Goal: Task Accomplishment & Management: Use online tool/utility

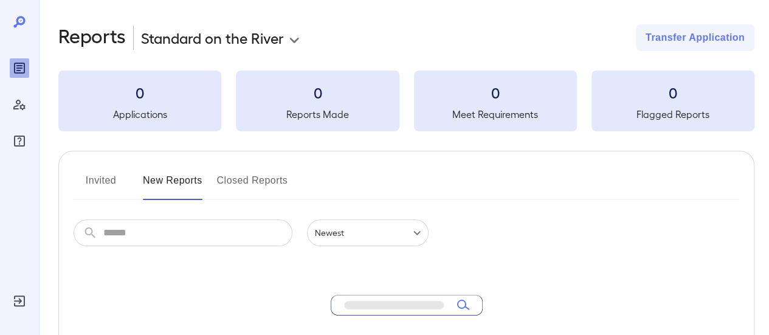
click at [125, 235] on input "text" at bounding box center [197, 232] width 189 height 27
type input "*******"
click at [12, 302] on icon "Log Out" at bounding box center [19, 301] width 15 height 15
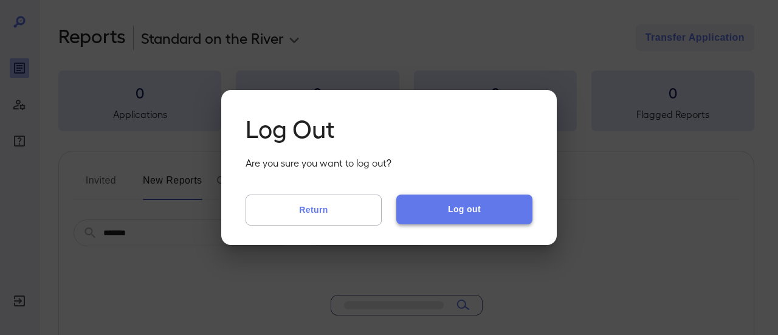
click at [461, 213] on button "Log out" at bounding box center [464, 209] width 136 height 29
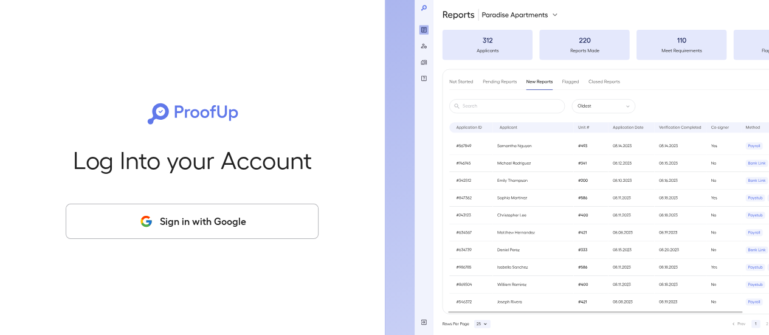
click at [186, 215] on button "Sign in with Google" at bounding box center [192, 221] width 253 height 35
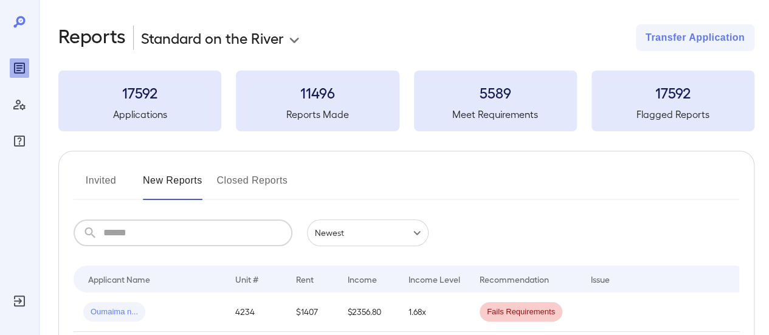
click at [151, 233] on input "text" at bounding box center [197, 232] width 189 height 27
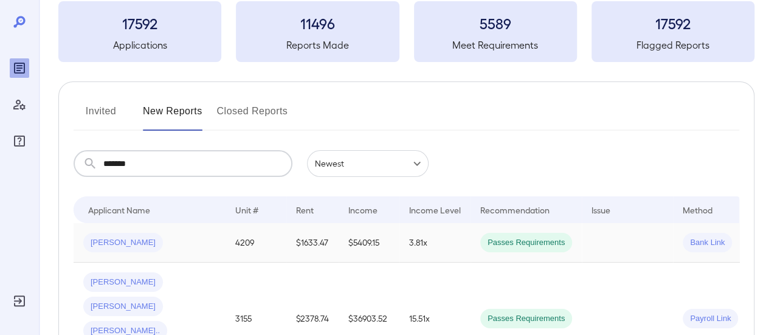
scroll to position [133, 0]
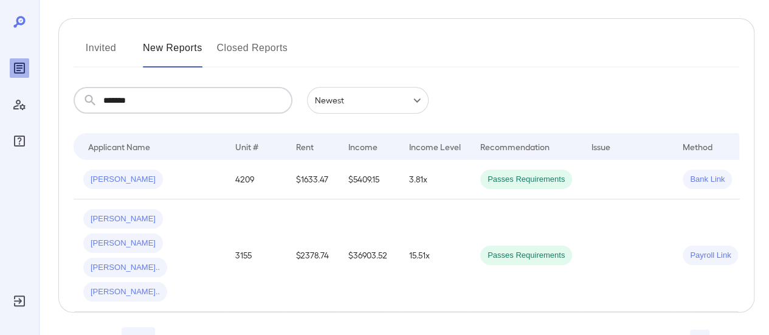
type input "*******"
click at [98, 46] on button "Invited" at bounding box center [101, 52] width 55 height 29
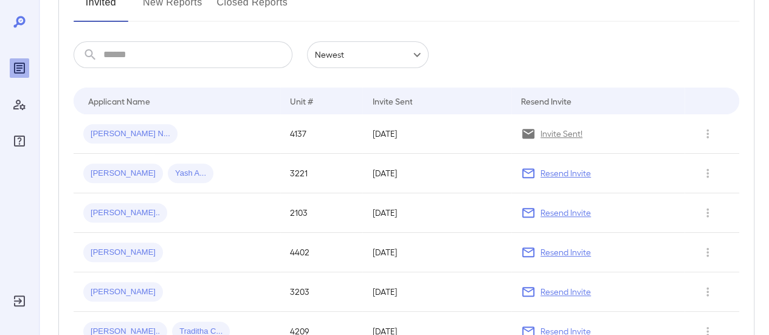
scroll to position [182, 0]
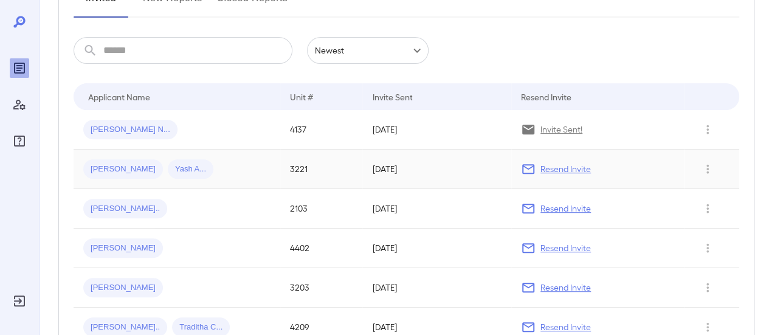
click at [235, 168] on div "[PERSON_NAME] [PERSON_NAME].." at bounding box center [176, 168] width 187 height 19
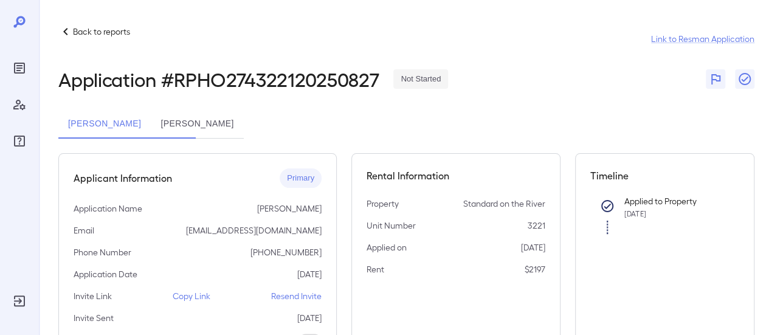
click at [243, 121] on button "[PERSON_NAME]" at bounding box center [197, 123] width 92 height 29
click at [145, 129] on button "[PERSON_NAME]" at bounding box center [104, 123] width 92 height 29
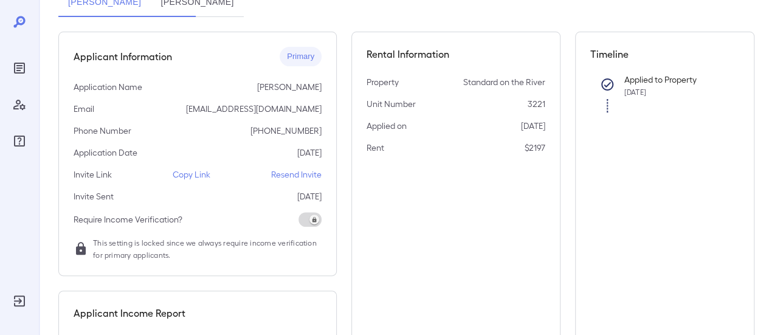
scroll to position [46, 0]
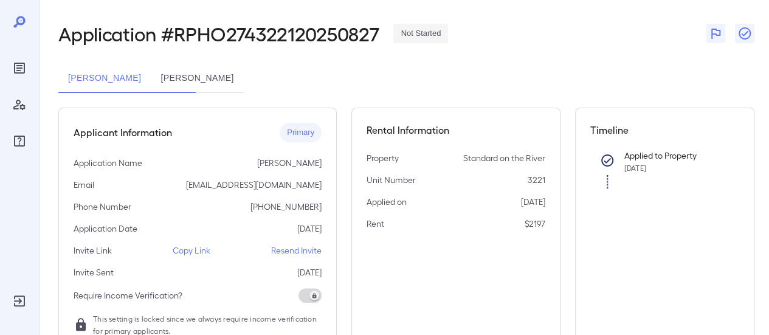
click at [243, 87] on button "[PERSON_NAME]" at bounding box center [197, 78] width 92 height 29
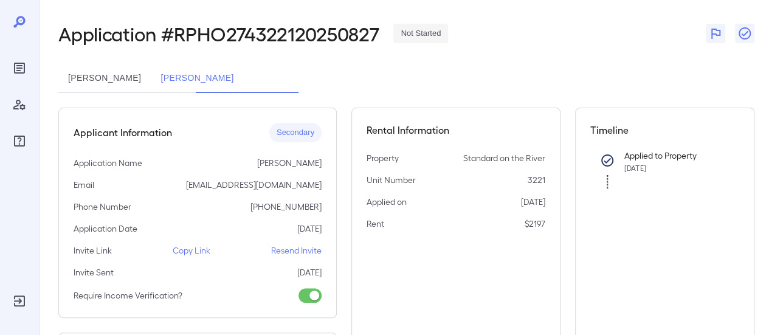
click at [151, 87] on button "[PERSON_NAME]" at bounding box center [104, 78] width 92 height 29
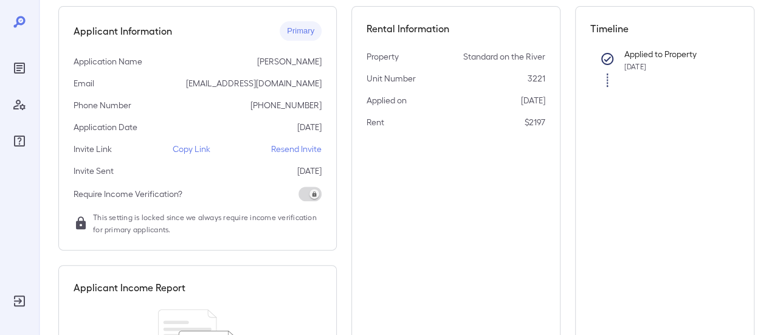
scroll to position [0, 0]
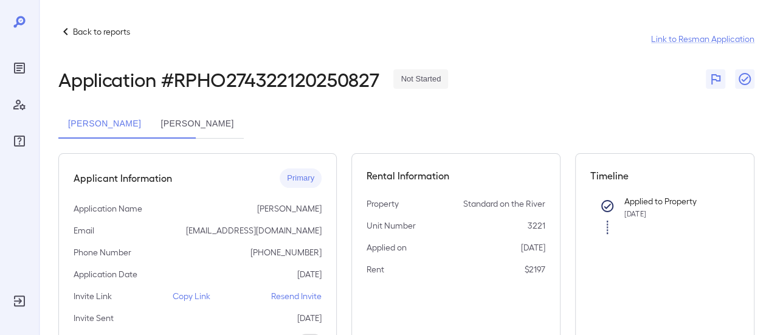
click at [232, 126] on button "[PERSON_NAME]" at bounding box center [197, 123] width 92 height 29
click at [151, 121] on button "[PERSON_NAME]" at bounding box center [104, 123] width 92 height 29
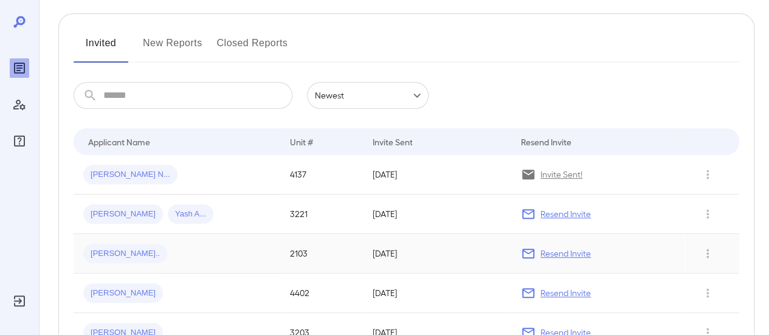
scroll to position [122, 0]
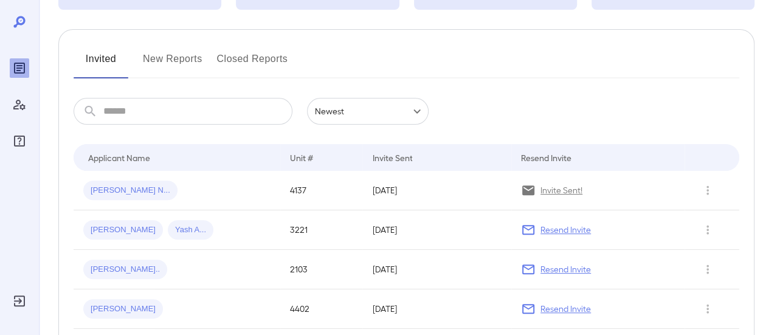
click at [174, 63] on button "New Reports" at bounding box center [173, 63] width 60 height 29
